Goal: Check status: Check status

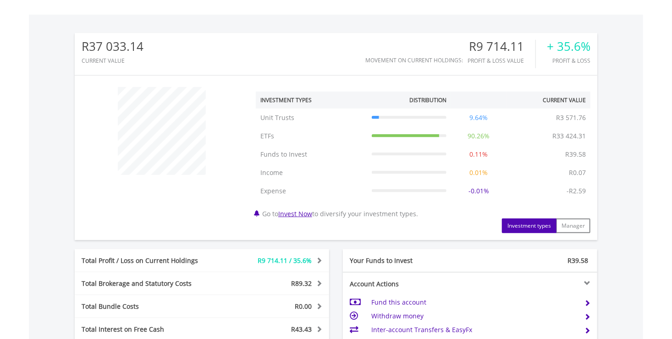
scroll to position [142, 0]
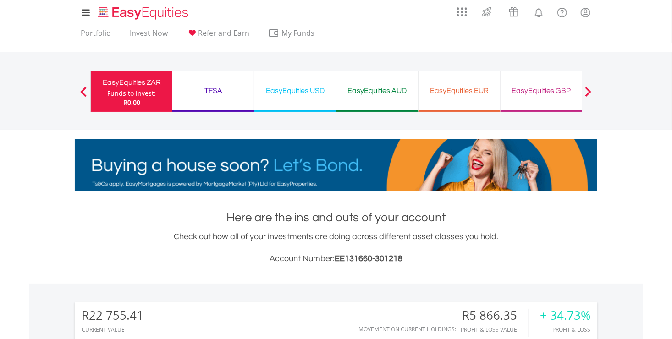
scroll to position [88, 174]
click at [298, 92] on div "EasyEquities USD" at bounding box center [295, 90] width 71 height 13
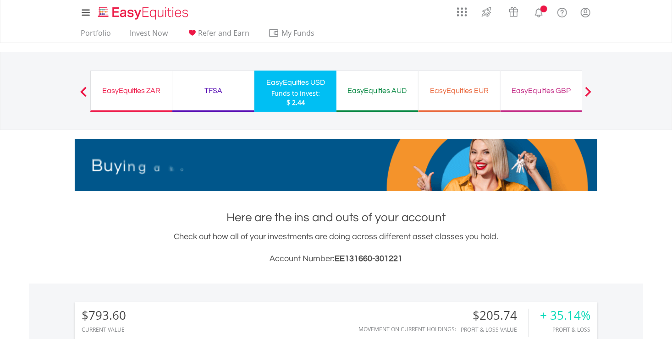
scroll to position [88, 174]
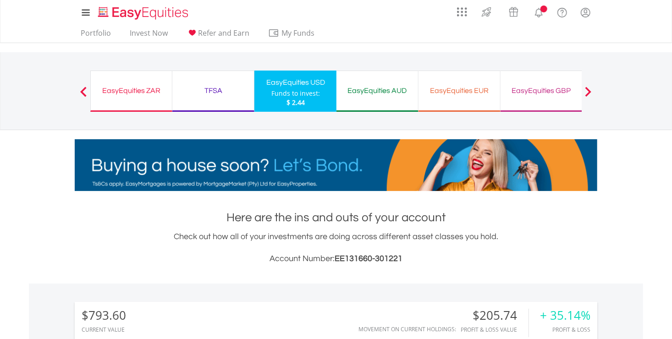
click at [388, 92] on div "EasyEquities AUD" at bounding box center [377, 90] width 71 height 13
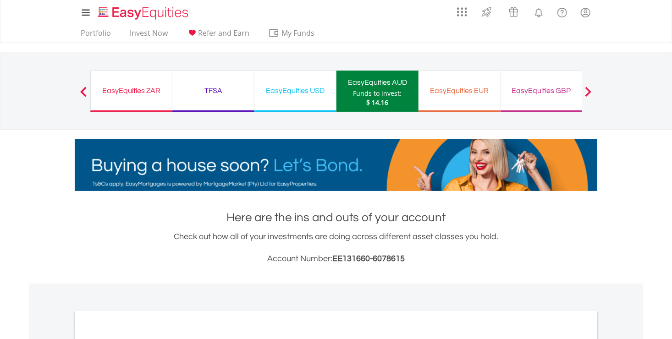
click at [459, 91] on div "EasyEquities EUR" at bounding box center [459, 90] width 71 height 13
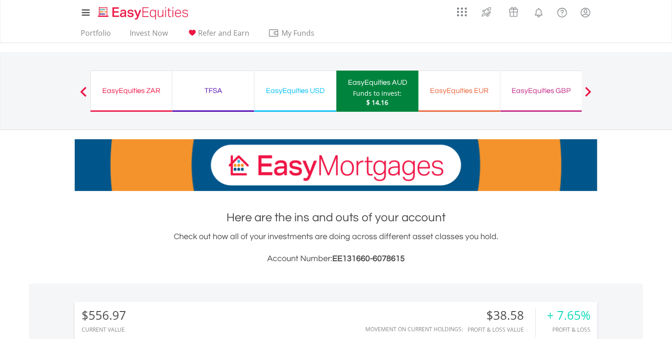
scroll to position [88, 174]
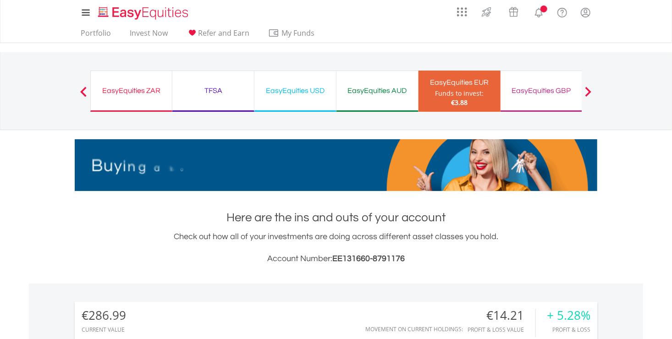
scroll to position [88, 174]
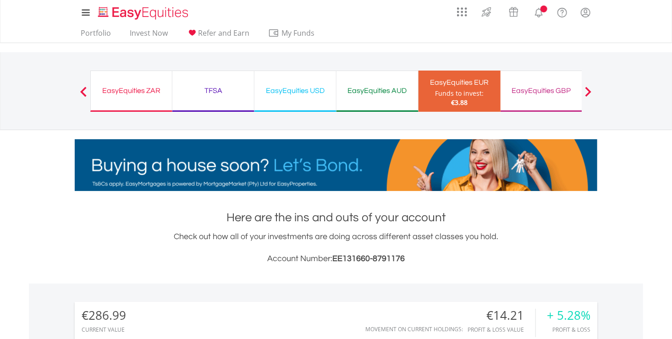
click at [222, 87] on div "TFSA" at bounding box center [213, 90] width 71 height 13
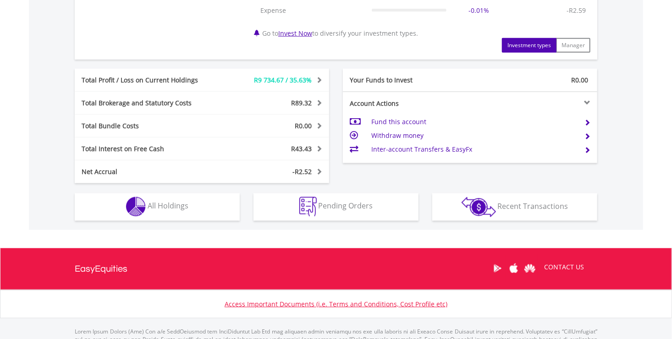
scroll to position [490, 0]
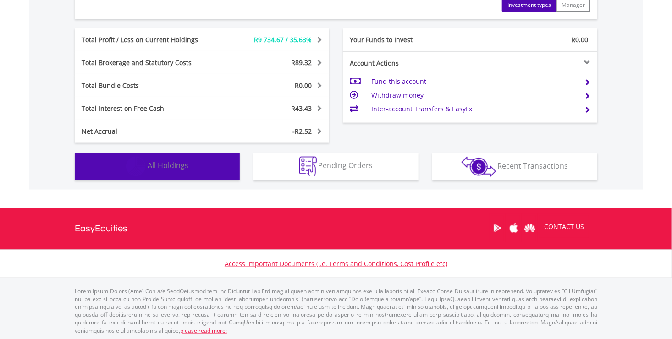
click at [191, 165] on button "Holdings All Holdings" at bounding box center [157, 166] width 165 height 27
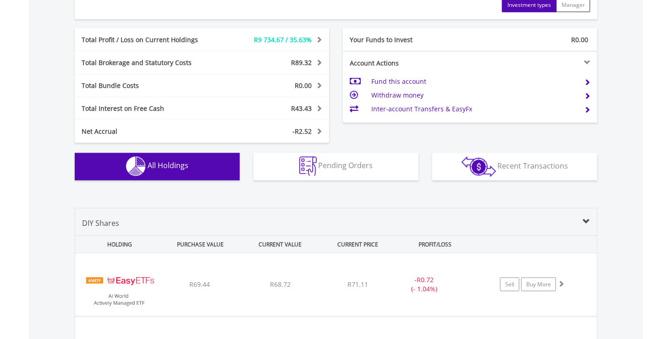
scroll to position [697, 0]
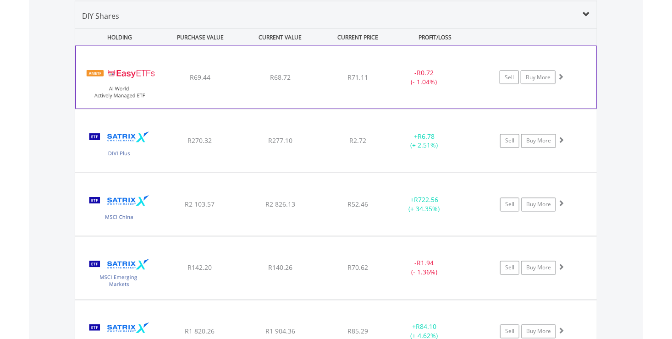
click at [455, 92] on div "﻿ EasyETFs AI World Actively Managed ETF R69.44 R68.72 R71.11 - R0.72 (- 1.04%)…" at bounding box center [336, 77] width 520 height 62
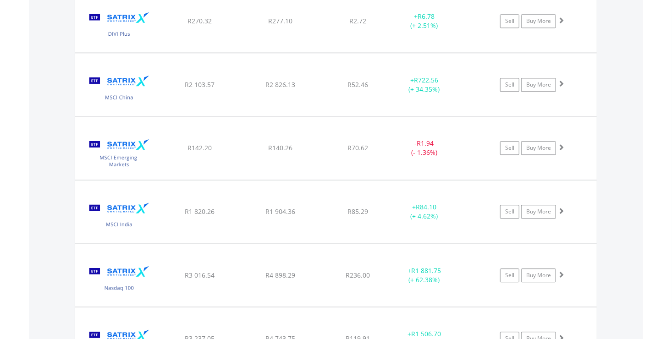
scroll to position [925, 0]
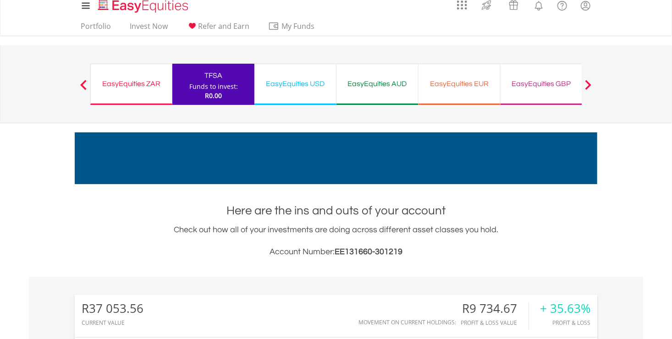
scroll to position [0, 0]
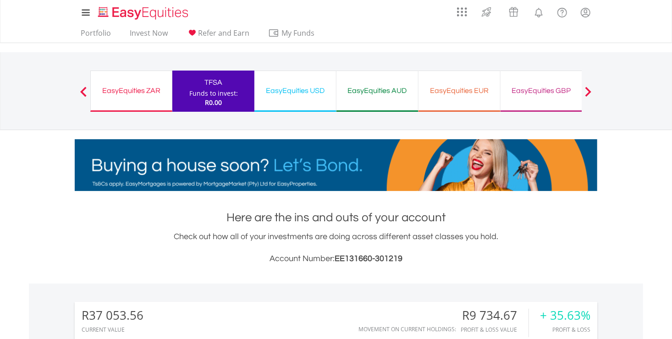
click at [302, 91] on div "EasyEquities USD" at bounding box center [295, 90] width 71 height 13
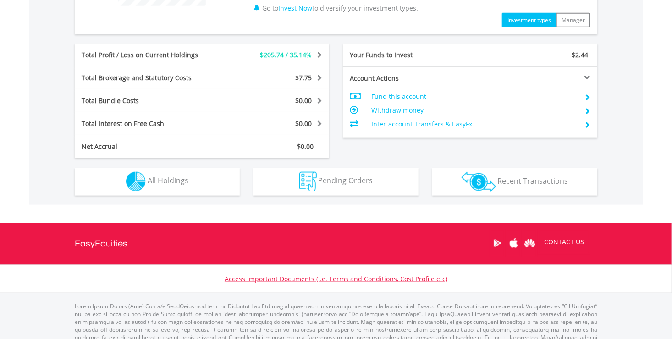
scroll to position [444, 0]
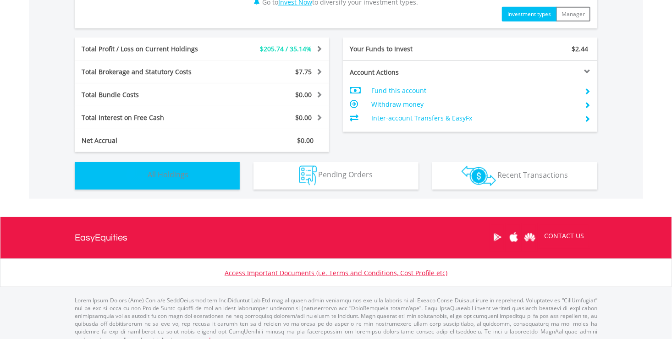
click at [190, 162] on button "Holdings All Holdings" at bounding box center [157, 175] width 165 height 27
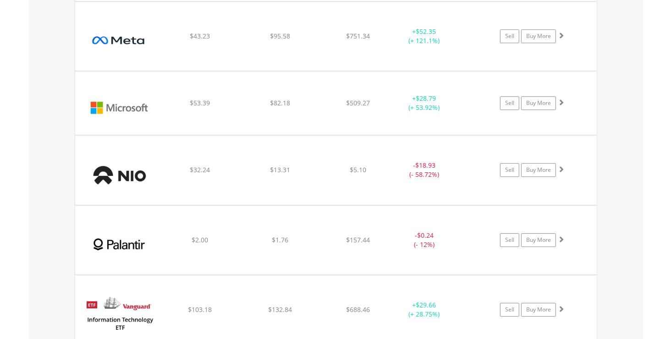
scroll to position [1184, 0]
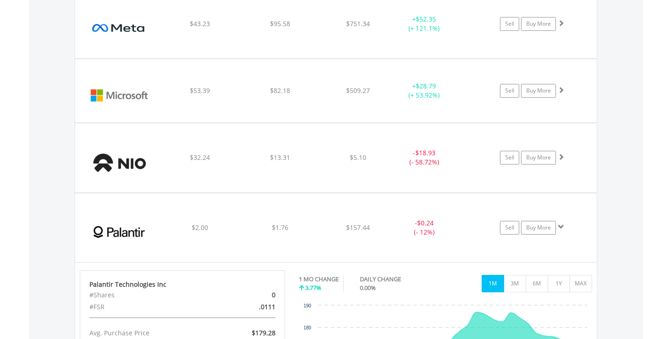
scroll to position [1248, 0]
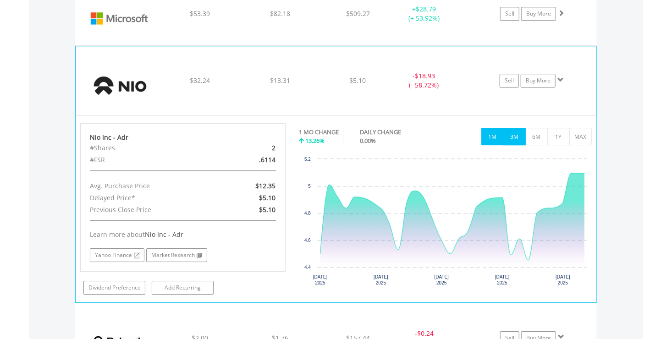
click at [512, 134] on button "3M" at bounding box center [514, 136] width 22 height 17
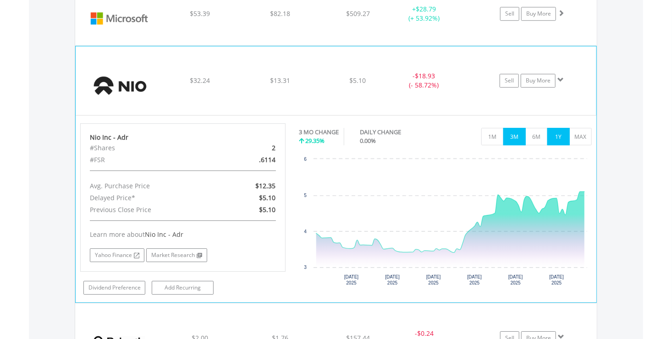
click at [552, 134] on button "1Y" at bounding box center [558, 136] width 22 height 17
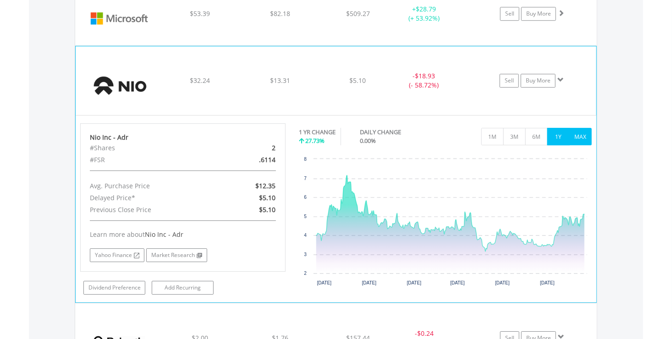
click at [583, 133] on button "MAX" at bounding box center [580, 136] width 22 height 17
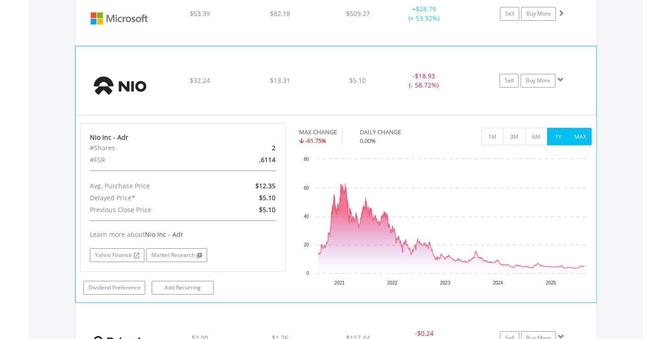
click at [563, 134] on button "1Y" at bounding box center [558, 136] width 22 height 17
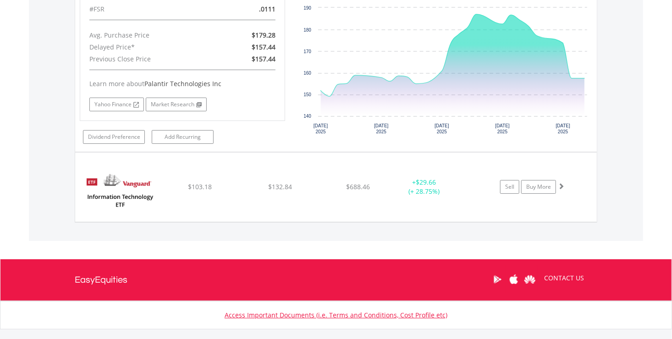
scroll to position [1654, 0]
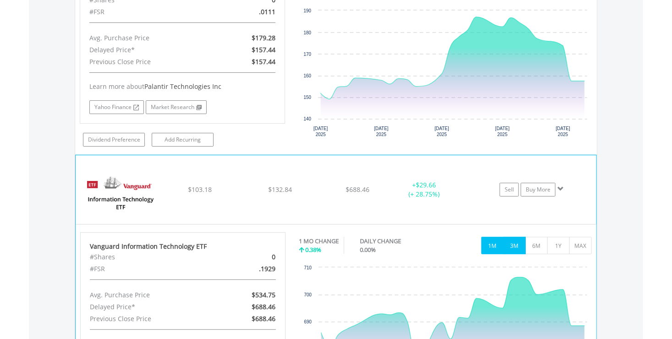
click at [514, 241] on button "3M" at bounding box center [514, 245] width 22 height 17
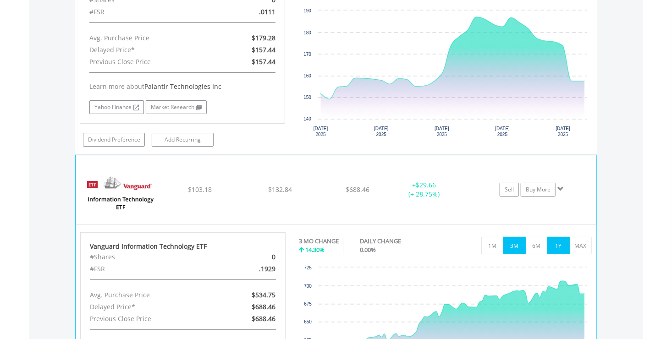
click at [553, 240] on button "1Y" at bounding box center [558, 245] width 22 height 17
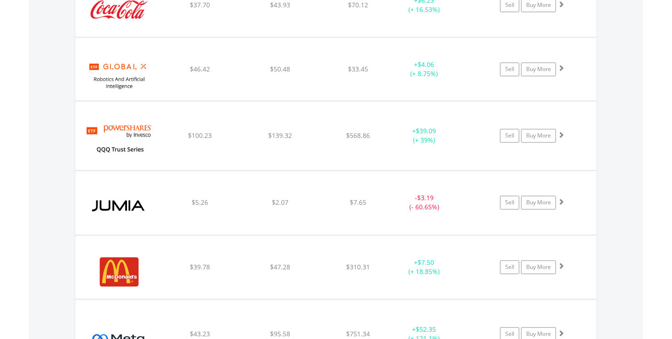
scroll to position [854, 0]
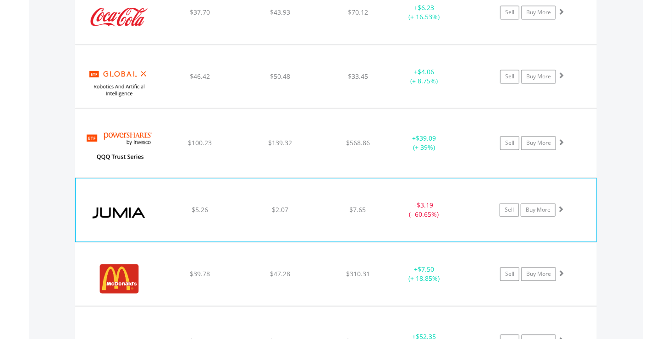
click at [432, 212] on div "- $3.19 (- 60.65%)" at bounding box center [423, 210] width 69 height 18
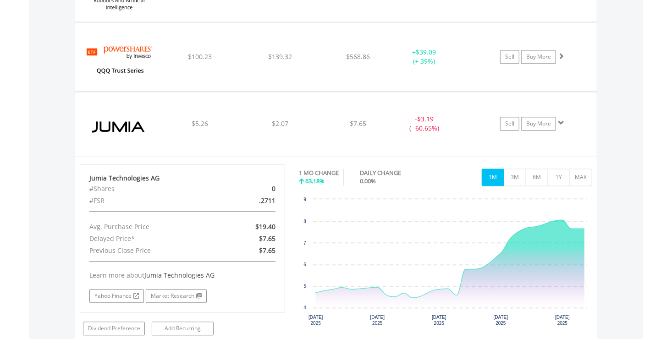
scroll to position [1007, 0]
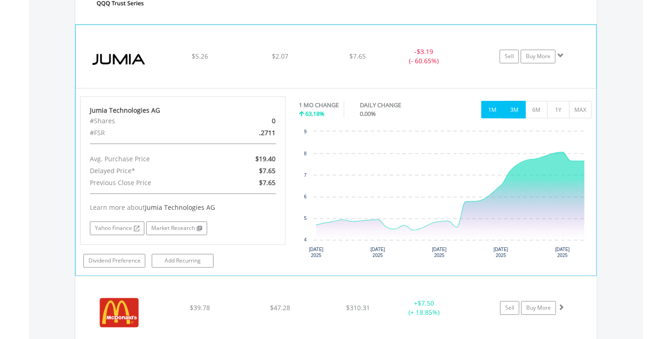
click at [517, 112] on button "3M" at bounding box center [514, 109] width 22 height 17
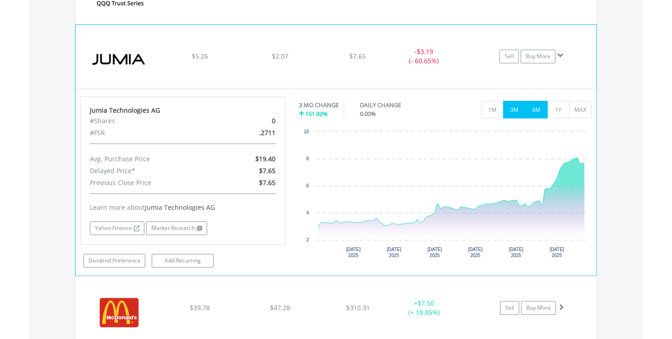
click at [535, 111] on button "6M" at bounding box center [536, 109] width 22 height 17
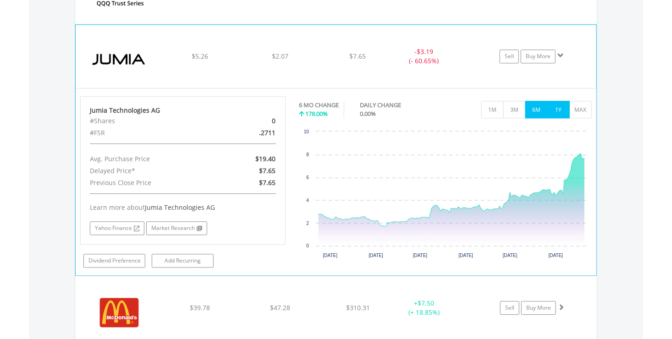
click at [562, 108] on button "1Y" at bounding box center [558, 109] width 22 height 17
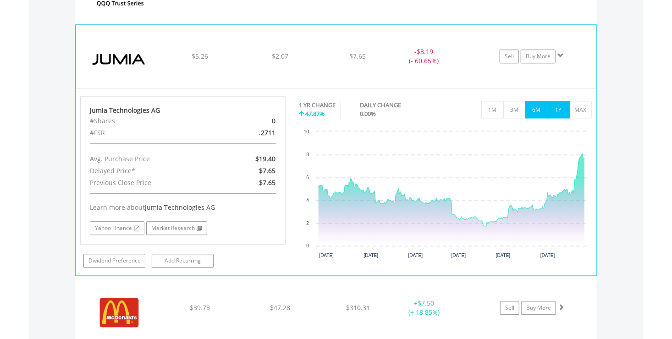
click at [537, 109] on button "6M" at bounding box center [536, 109] width 22 height 17
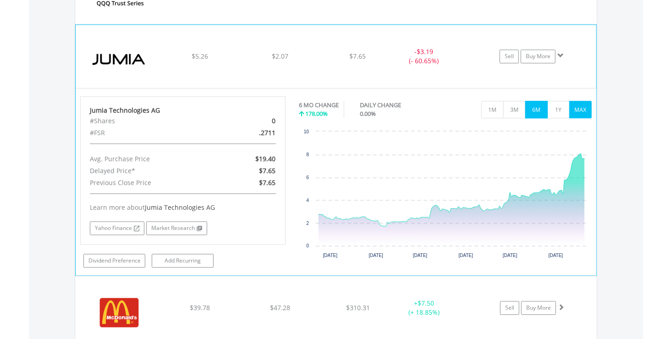
click at [575, 108] on button "MAX" at bounding box center [580, 109] width 22 height 17
